Goal: Navigation & Orientation: Find specific page/section

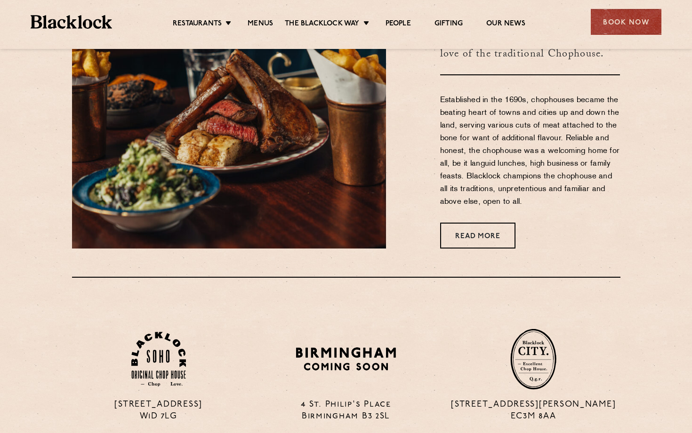
scroll to position [447, 0]
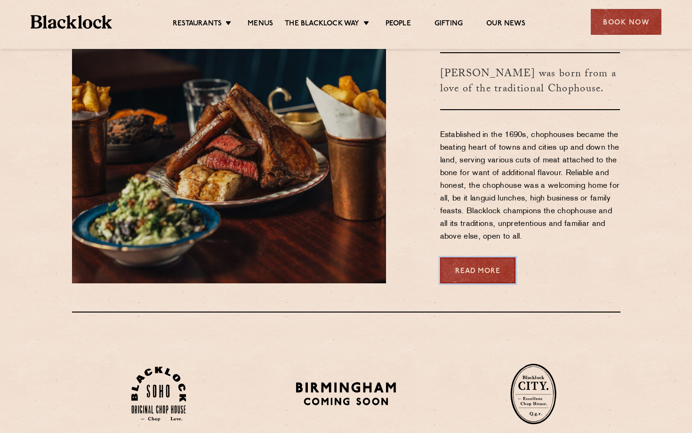
click at [491, 274] on link "Read More" at bounding box center [477, 271] width 75 height 26
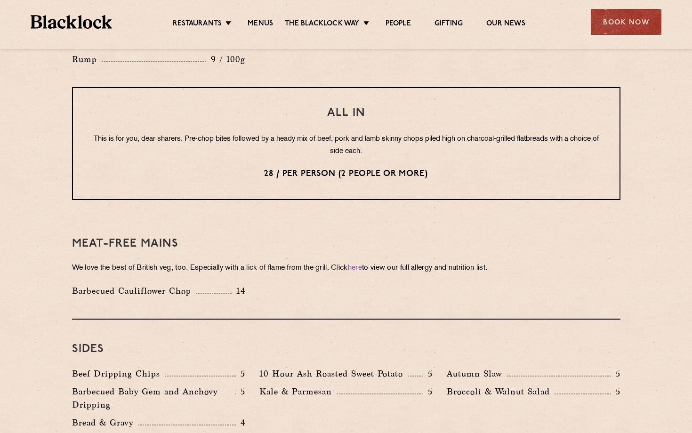
scroll to position [1164, 0]
